Goal: Task Accomplishment & Management: Use online tool/utility

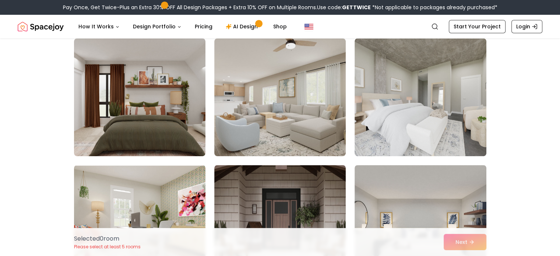
scroll to position [390, 0]
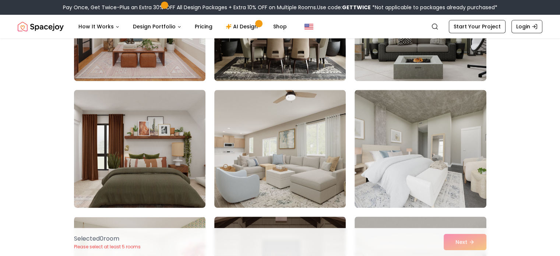
click at [198, 133] on img at bounding box center [140, 149] width 138 height 124
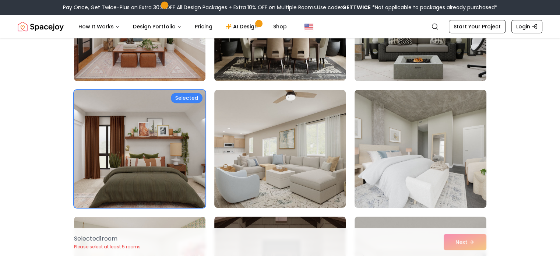
click at [440, 144] on img at bounding box center [420, 149] width 138 height 124
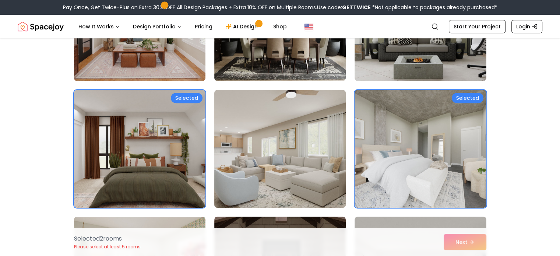
click at [305, 154] on img at bounding box center [280, 149] width 138 height 124
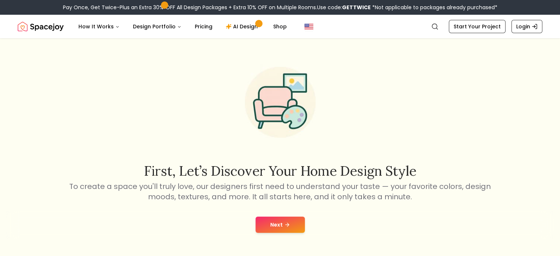
scroll to position [0, 0]
